Goal: Transaction & Acquisition: Book appointment/travel/reservation

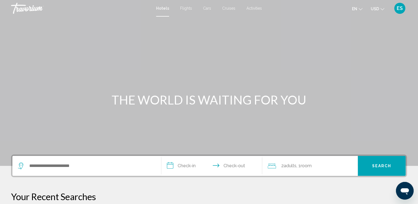
click at [378, 9] on span "USD" at bounding box center [374, 9] width 8 height 4
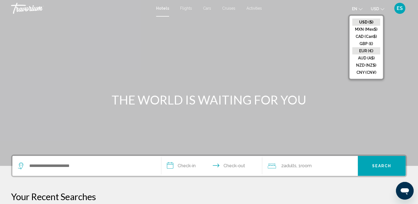
click at [367, 49] on button "EUR (€)" at bounding box center [366, 50] width 28 height 7
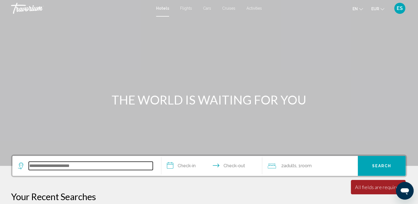
click at [97, 164] on input "Search widget" at bounding box center [91, 165] width 124 height 8
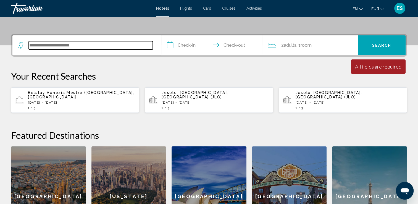
scroll to position [136, 0]
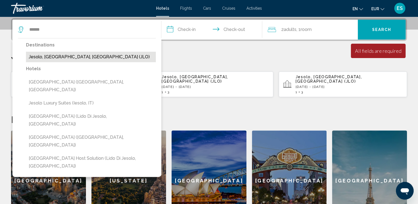
click at [65, 60] on button "Jesolo, [GEOGRAPHIC_DATA], [GEOGRAPHIC_DATA] (JLO)" at bounding box center [91, 57] width 130 height 10
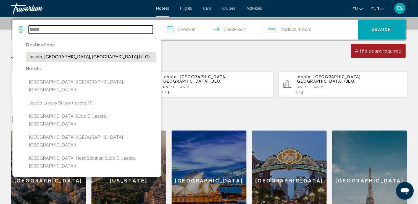
type input "**********"
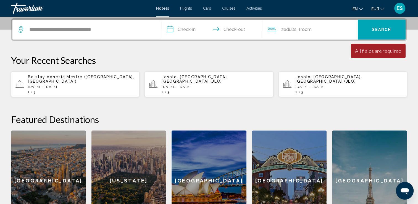
click at [187, 29] on input "**********" at bounding box center [212, 31] width 103 height 22
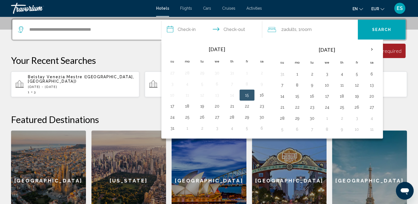
click at [245, 91] on button "15" at bounding box center [246, 95] width 9 height 8
click at [188, 107] on button "18" at bounding box center [187, 106] width 9 height 8
type input "**********"
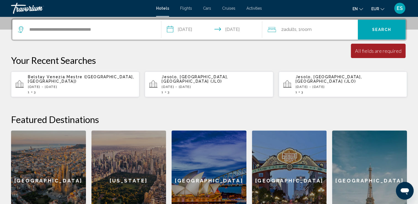
click at [296, 28] on span "Adults" at bounding box center [289, 29] width 13 height 5
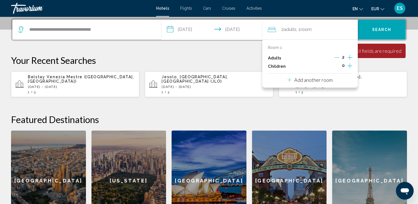
click at [349, 56] on icon "Increment adults" at bounding box center [349, 57] width 5 height 5
click at [377, 26] on button "Search" at bounding box center [381, 30] width 48 height 20
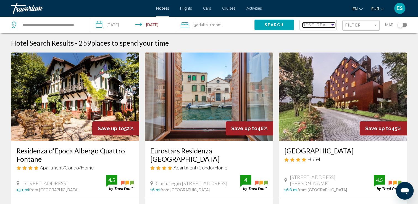
click at [332, 24] on div "Sort by" at bounding box center [332, 24] width 3 height 1
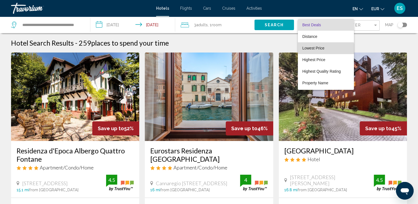
click at [320, 51] on span "Lowest Price" at bounding box center [325, 48] width 47 height 12
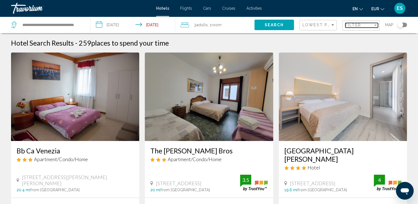
click at [375, 25] on div "Filter" at bounding box center [375, 25] width 3 height 1
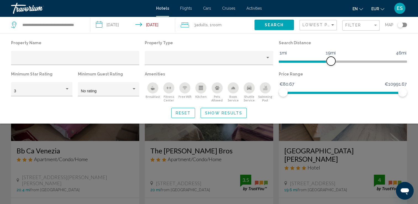
click at [331, 60] on span "Hotel Filters" at bounding box center [304, 60] width 52 height 9
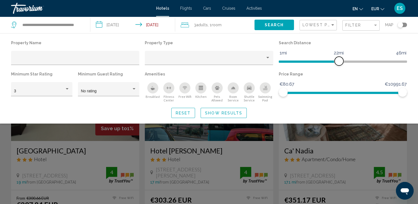
click at [339, 62] on ngx-slider "1mi 46mi 22mi" at bounding box center [342, 60] width 128 height 1
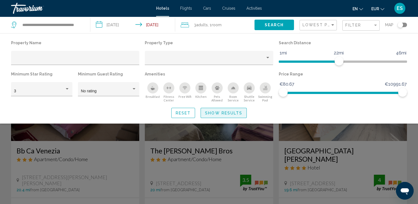
click at [228, 113] on span "Show Results" at bounding box center [223, 113] width 37 height 4
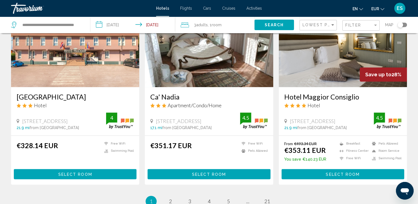
scroll to position [673, 0]
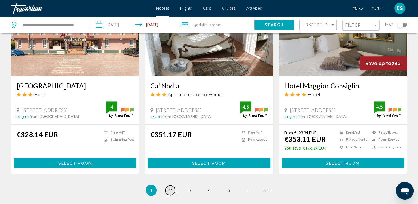
click at [169, 187] on span "2" at bounding box center [170, 190] width 3 height 6
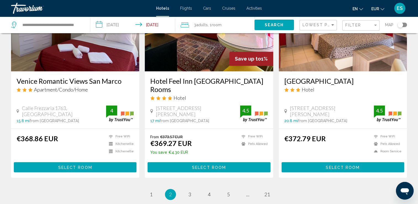
scroll to position [696, 0]
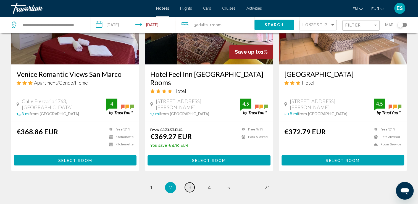
click at [189, 184] on span "3" at bounding box center [189, 187] width 3 height 6
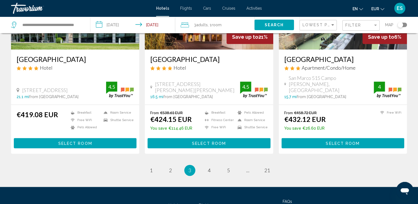
scroll to position [684, 0]
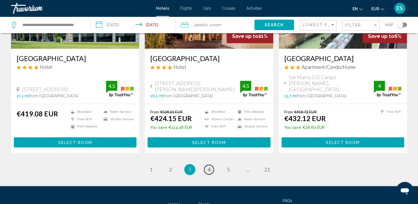
click at [208, 166] on span "4" at bounding box center [209, 169] width 3 height 6
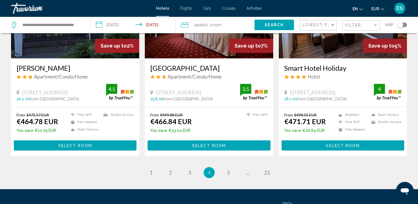
scroll to position [696, 0]
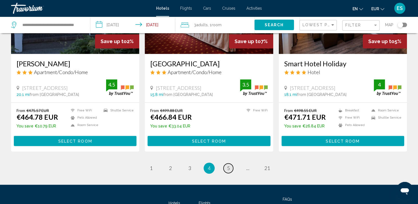
click at [227, 165] on span "5" at bounding box center [228, 168] width 3 height 6
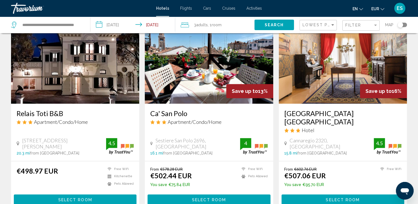
scroll to position [662, 0]
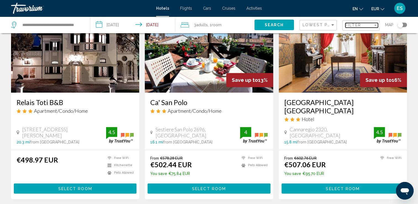
click at [376, 26] on div "Filter" at bounding box center [375, 25] width 5 height 4
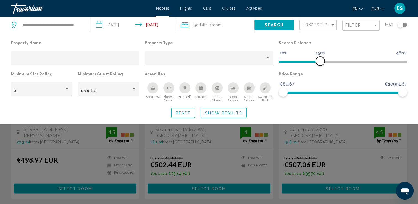
click at [320, 62] on span "Hotel Filters" at bounding box center [298, 61] width 41 height 2
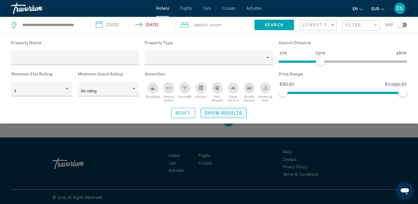
click at [237, 111] on span "Show Results" at bounding box center [223, 113] width 37 height 4
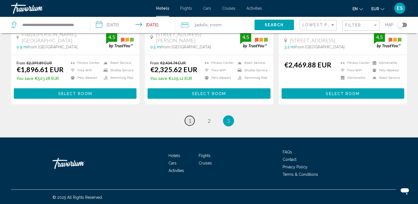
click at [189, 120] on span "1" at bounding box center [189, 121] width 3 height 6
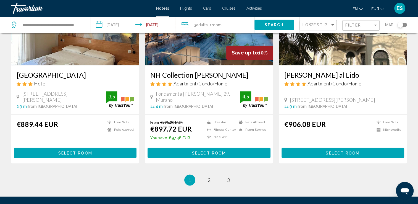
scroll to position [696, 0]
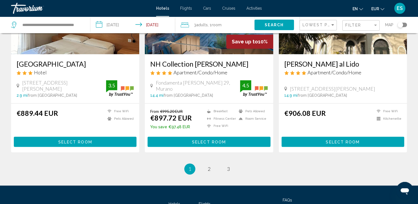
click at [84, 25] on div "**********" at bounding box center [47, 25] width 73 height 17
drag, startPoint x: 84, startPoint y: 21, endPoint x: 83, endPoint y: 30, distance: 9.5
click at [83, 30] on div "**********" at bounding box center [47, 25] width 73 height 17
click at [86, 23] on app-destination-search "**********" at bounding box center [45, 25] width 90 height 17
click at [80, 25] on input "**********" at bounding box center [52, 25] width 60 height 8
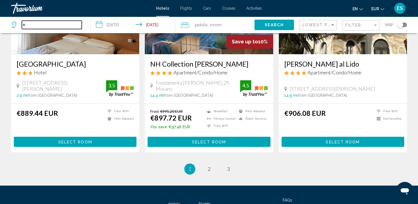
type input "*"
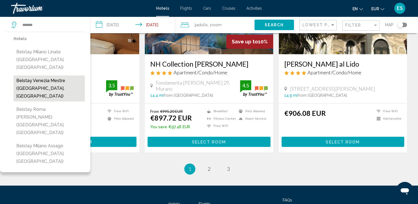
click at [54, 75] on button "Belstay Venezia Mestre ([GEOGRAPHIC_DATA], [GEOGRAPHIC_DATA])" at bounding box center [49, 88] width 71 height 26
type input "**********"
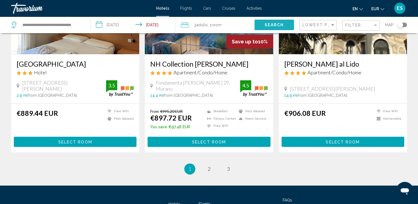
click at [274, 24] on span "Search" at bounding box center [273, 25] width 19 height 4
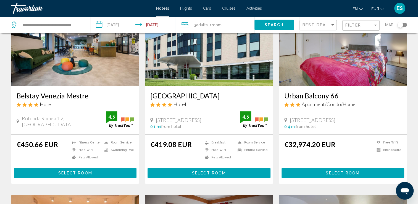
scroll to position [55, 0]
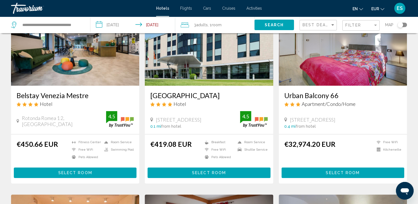
click at [38, 97] on h3 "Belstay Venezia Mestre" at bounding box center [75, 95] width 117 height 8
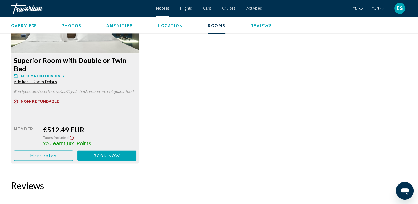
scroll to position [806, 0]
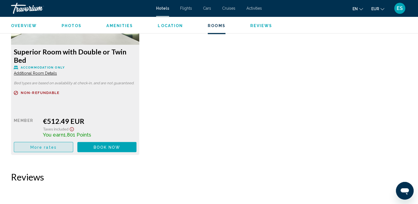
click at [50, 147] on span "More rates" at bounding box center [43, 147] width 26 height 4
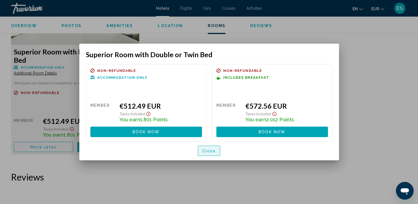
click at [211, 148] on span "Close" at bounding box center [209, 150] width 14 height 4
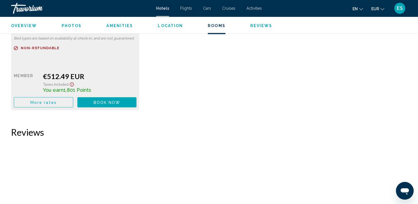
scroll to position [850, 0]
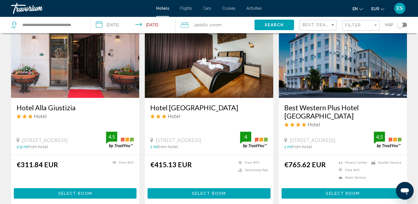
scroll to position [651, 0]
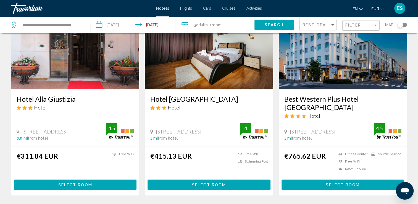
click at [55, 95] on h3 "Hotel Alla Giustizia" at bounding box center [75, 99] width 117 height 8
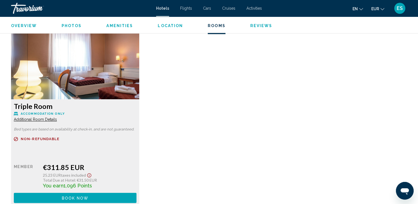
scroll to position [784, 0]
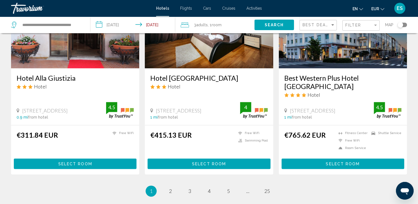
scroll to position [673, 0]
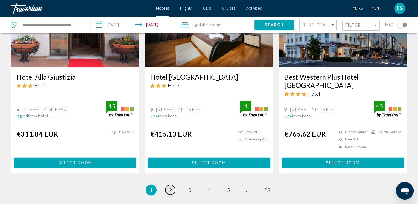
click at [169, 187] on span "2" at bounding box center [170, 190] width 3 height 6
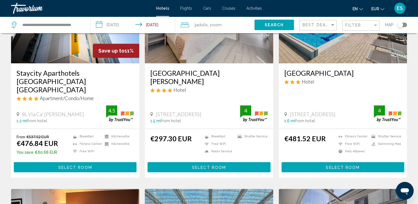
scroll to position [475, 0]
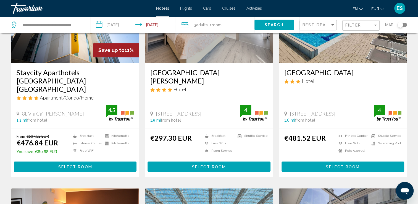
click at [306, 70] on h3 "[GEOGRAPHIC_DATA]" at bounding box center [342, 72] width 117 height 8
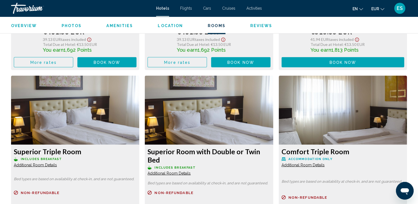
scroll to position [883, 0]
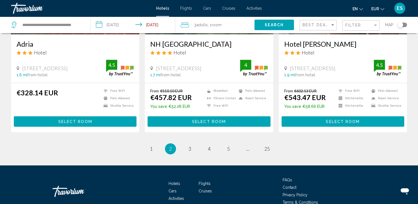
scroll to position [718, 0]
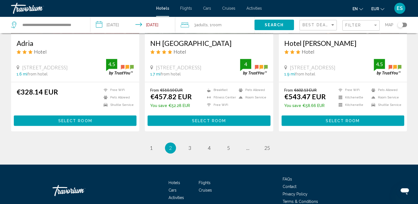
click at [112, 25] on input "**********" at bounding box center [133, 26] width 87 height 18
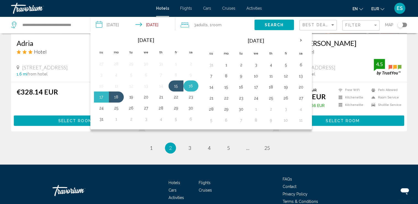
click at [191, 86] on button "16" at bounding box center [190, 86] width 9 height 8
click at [117, 98] on button "18" at bounding box center [116, 97] width 9 height 8
type input "**********"
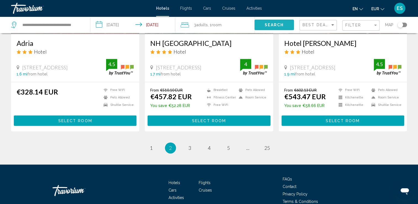
click at [274, 22] on button "Search" at bounding box center [273, 25] width 39 height 10
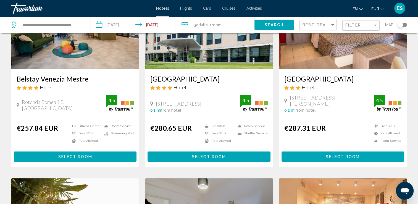
scroll to position [77, 0]
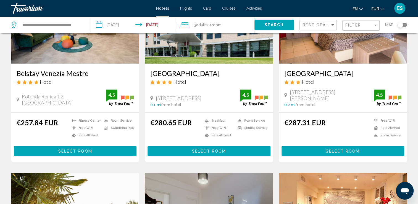
click at [33, 75] on h3 "Belstay Venezia Mestre" at bounding box center [75, 73] width 117 height 8
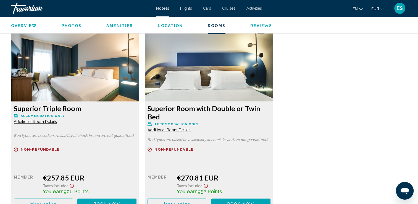
scroll to position [751, 0]
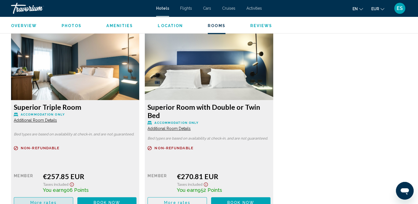
click at [46, 201] on span "More rates" at bounding box center [43, 202] width 26 height 4
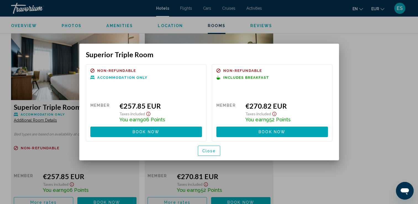
scroll to position [0, 0]
click at [214, 150] on span "Close" at bounding box center [209, 150] width 14 height 4
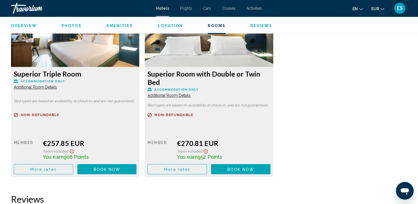
scroll to position [773, 0]
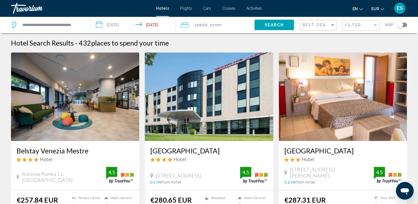
click at [35, 148] on h3 "Belstay Venezia Mestre" at bounding box center [75, 150] width 117 height 8
click at [113, 25] on input "**********" at bounding box center [133, 26] width 87 height 18
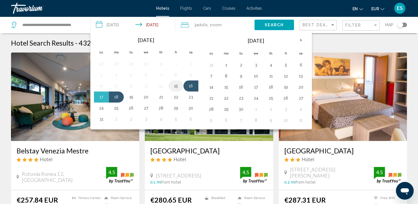
click at [175, 84] on button "15" at bounding box center [175, 86] width 9 height 8
click at [190, 84] on button "16" at bounding box center [190, 86] width 9 height 8
type input "**********"
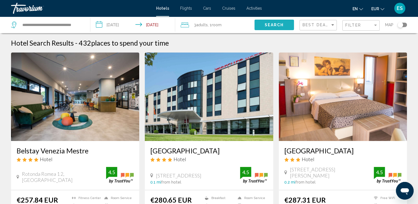
click at [267, 26] on span "Search" at bounding box center [273, 25] width 19 height 4
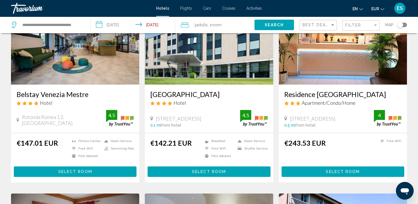
scroll to position [66, 0]
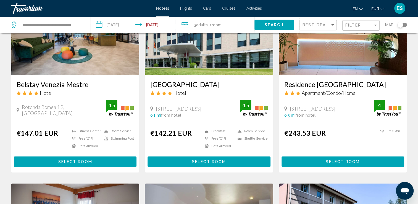
click at [94, 164] on button "Select Room" at bounding box center [75, 161] width 123 height 10
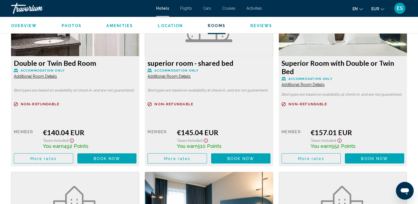
scroll to position [795, 0]
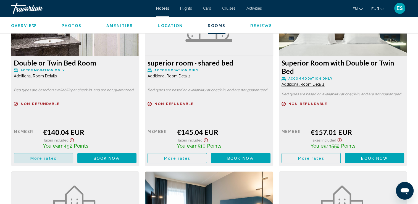
click at [54, 157] on span "More rates" at bounding box center [43, 158] width 26 height 4
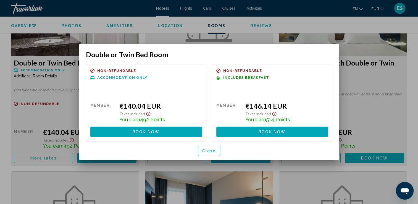
scroll to position [0, 0]
click at [209, 151] on span "Close" at bounding box center [209, 150] width 14 height 4
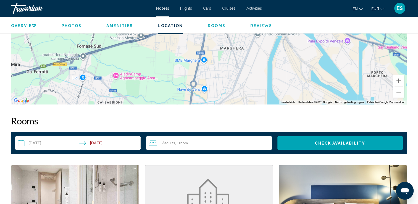
scroll to position [662, 0]
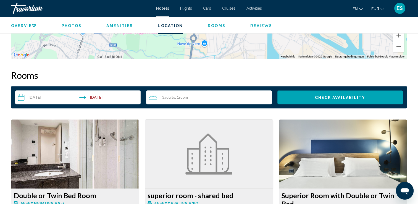
click at [42, 97] on input "**********" at bounding box center [79, 97] width 128 height 15
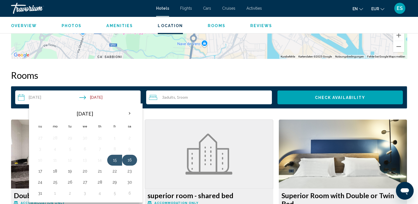
click at [126, 156] on button "16" at bounding box center [129, 160] width 9 height 8
click at [55, 171] on button "18" at bounding box center [55, 171] width 9 height 8
type input "**********"
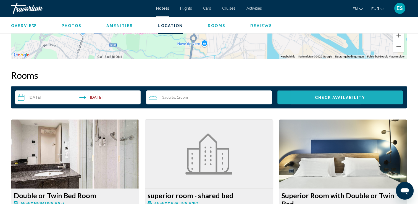
click at [312, 101] on button "Check Availability" at bounding box center [339, 97] width 125 height 14
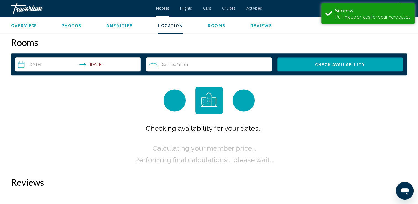
scroll to position [699, 0]
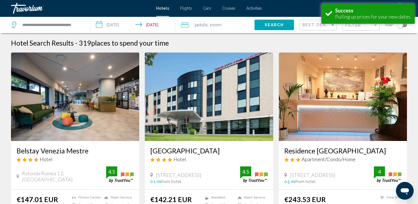
click at [65, 150] on h3 "Belstay Venezia Mestre" at bounding box center [75, 150] width 117 height 8
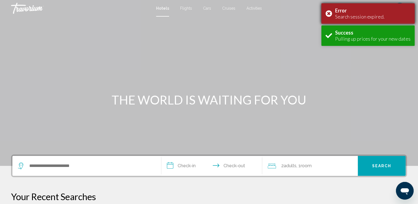
click at [328, 13] on div "Error Search session expired." at bounding box center [367, 13] width 93 height 20
